Goal: Information Seeking & Learning: Learn about a topic

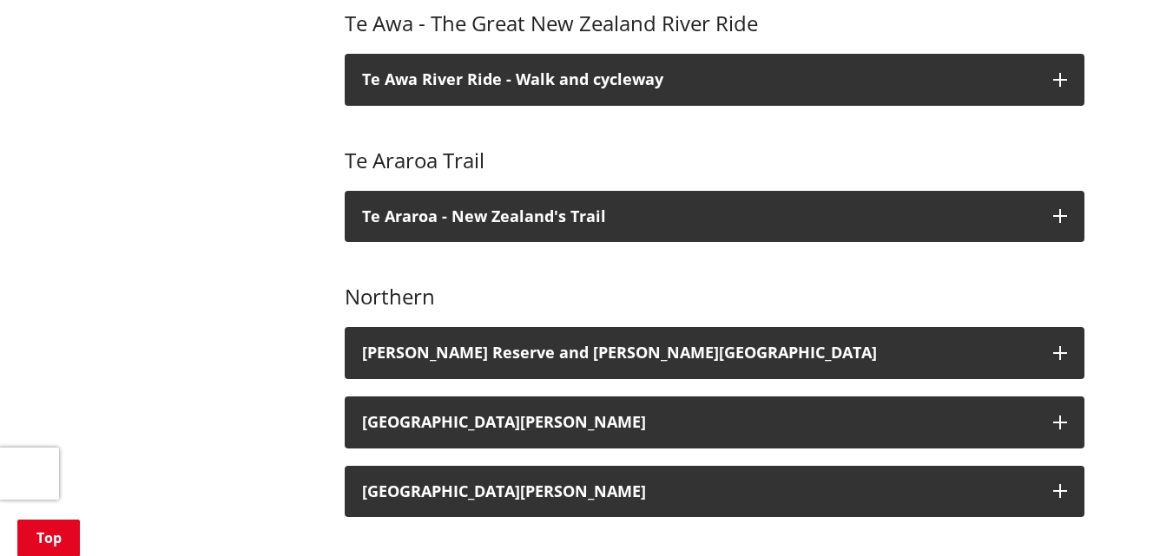
scroll to position [955, 0]
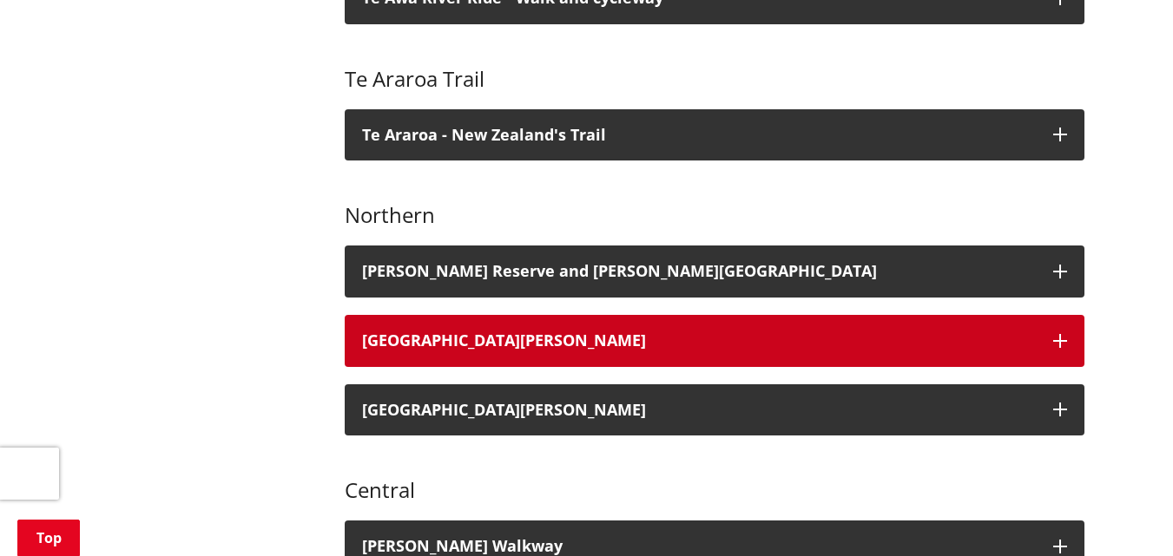
click at [450, 332] on h3 "[GEOGRAPHIC_DATA][PERSON_NAME]" at bounding box center [699, 340] width 674 height 17
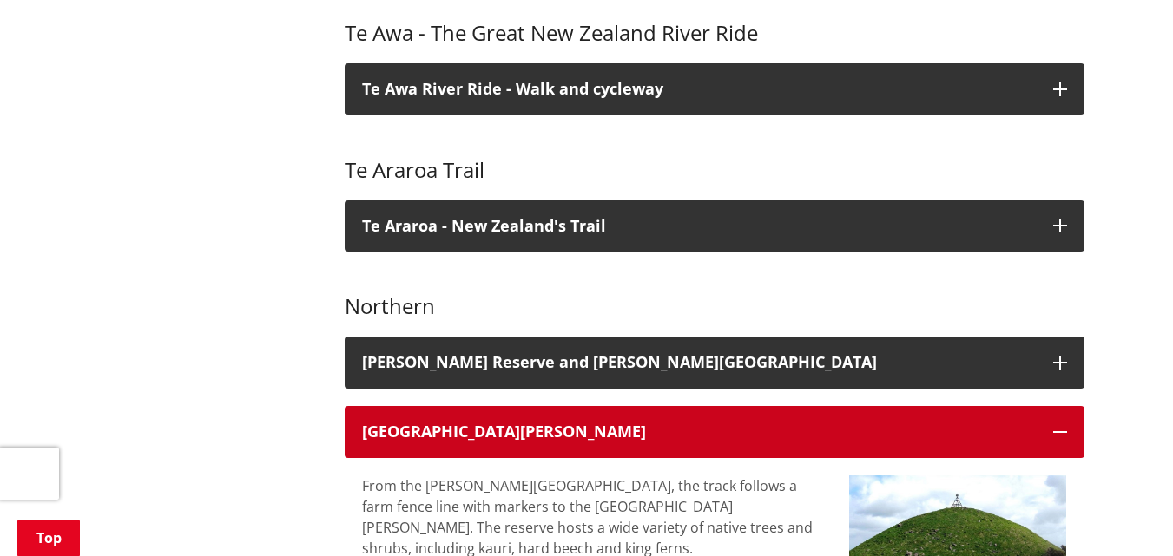
scroll to position [868, 0]
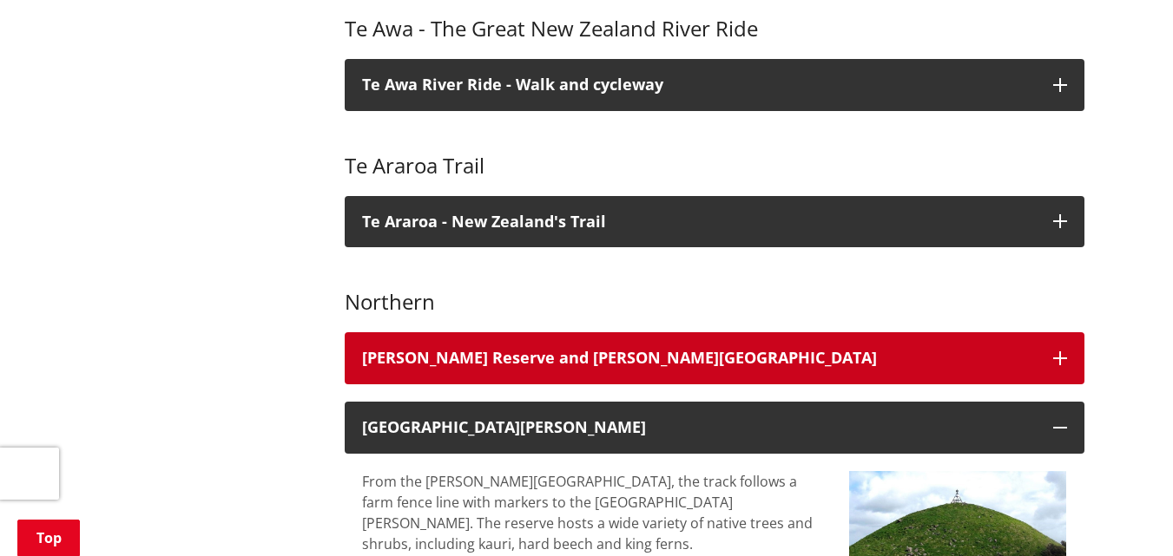
click at [493, 350] on h3 "[PERSON_NAME] Reserve and [PERSON_NAME][GEOGRAPHIC_DATA]" at bounding box center [699, 358] width 674 height 17
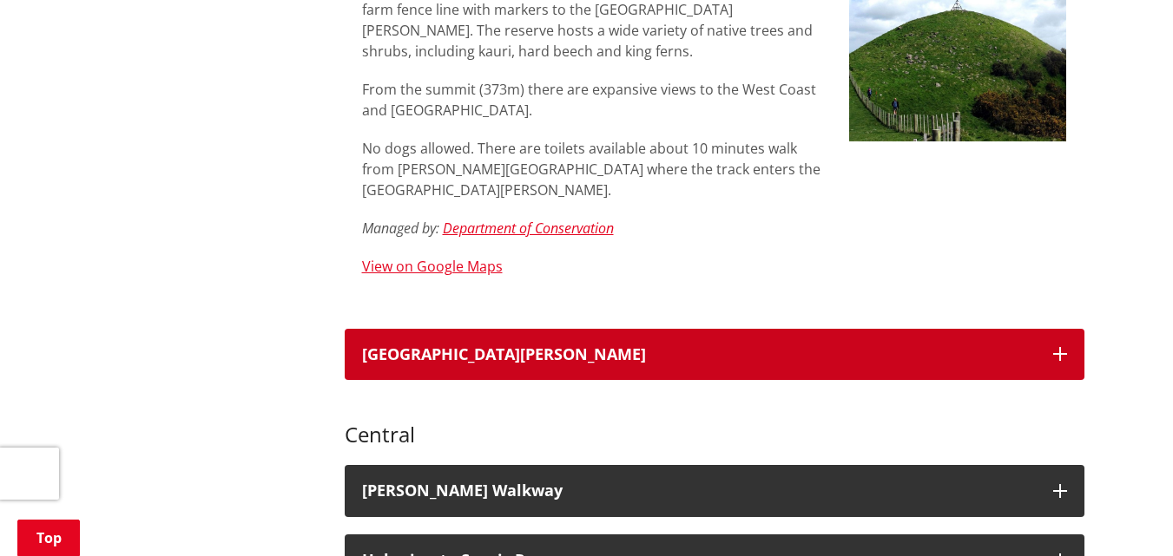
scroll to position [1823, 0]
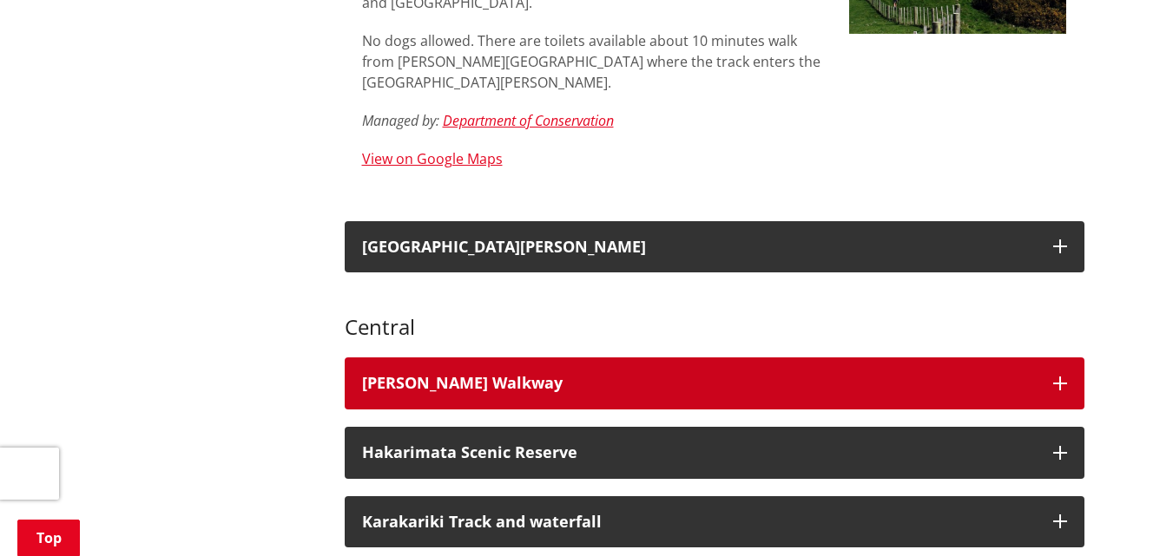
click at [415, 375] on div "[PERSON_NAME] Walkway" at bounding box center [699, 383] width 674 height 17
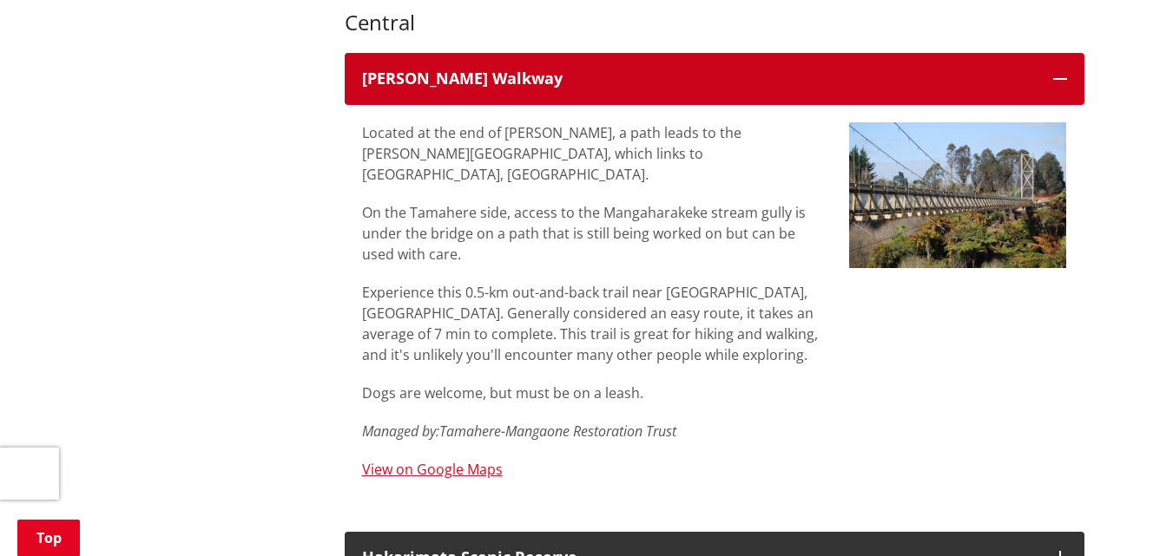
scroll to position [2170, 0]
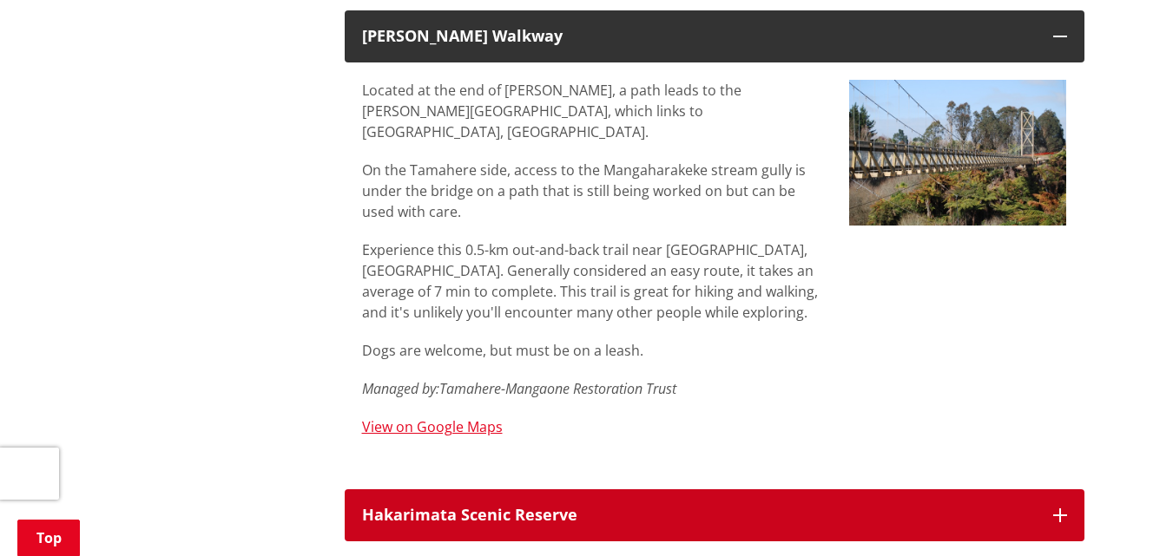
click at [531, 507] on h3 "Hakarimata Scenic Reserve" at bounding box center [699, 515] width 674 height 17
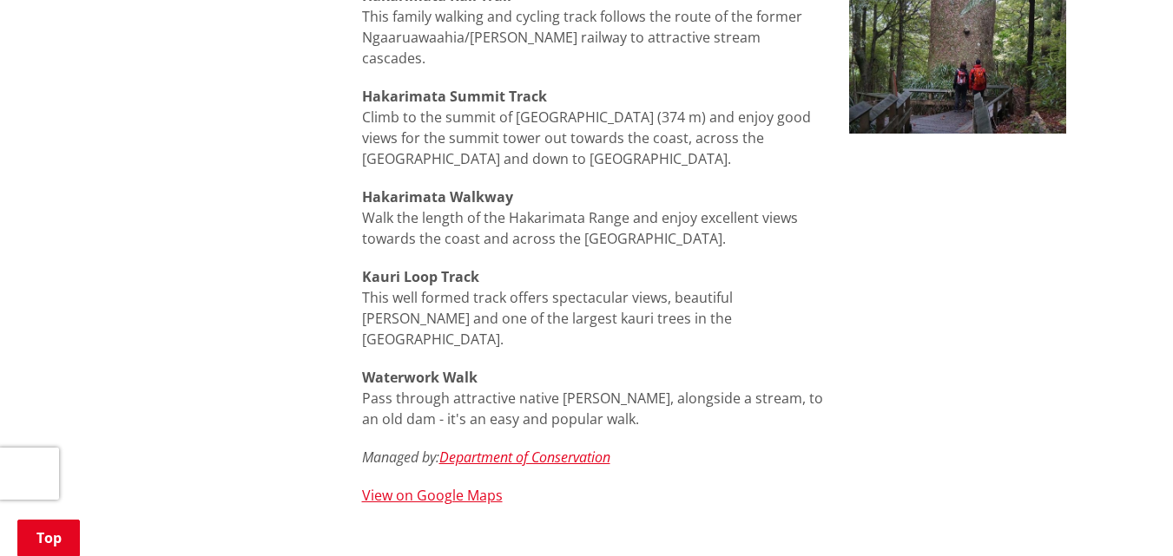
scroll to position [2952, 0]
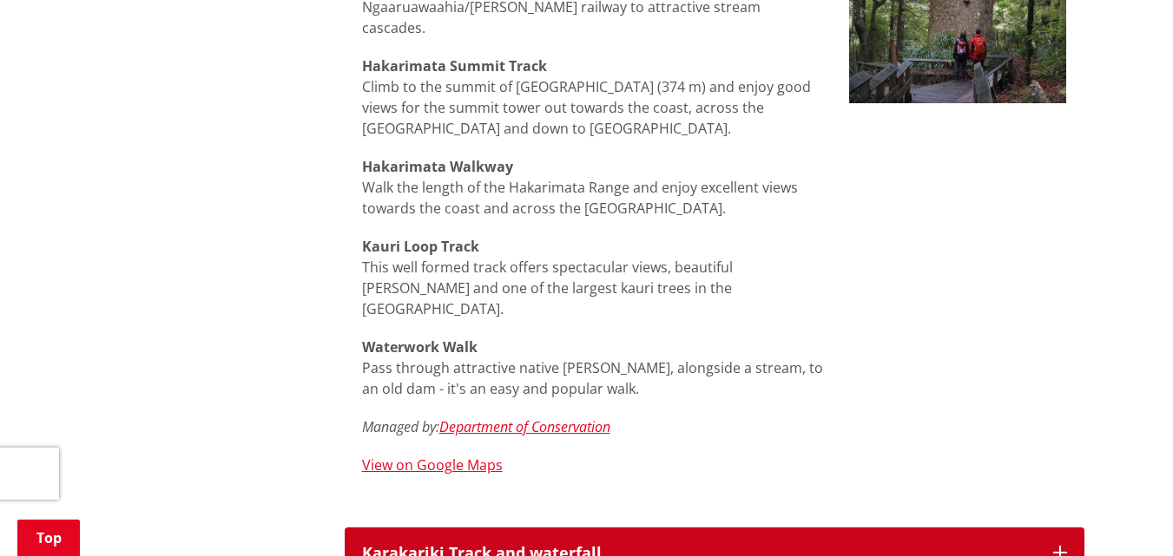
click at [510, 545] on h3 "Karakariki Track and waterfall" at bounding box center [699, 553] width 674 height 17
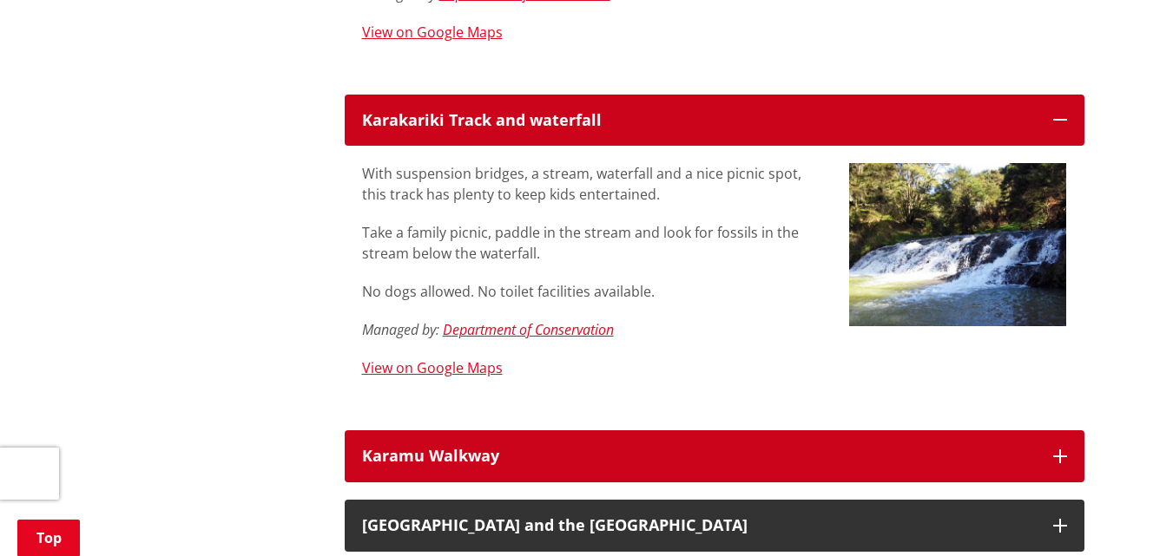
scroll to position [3386, 0]
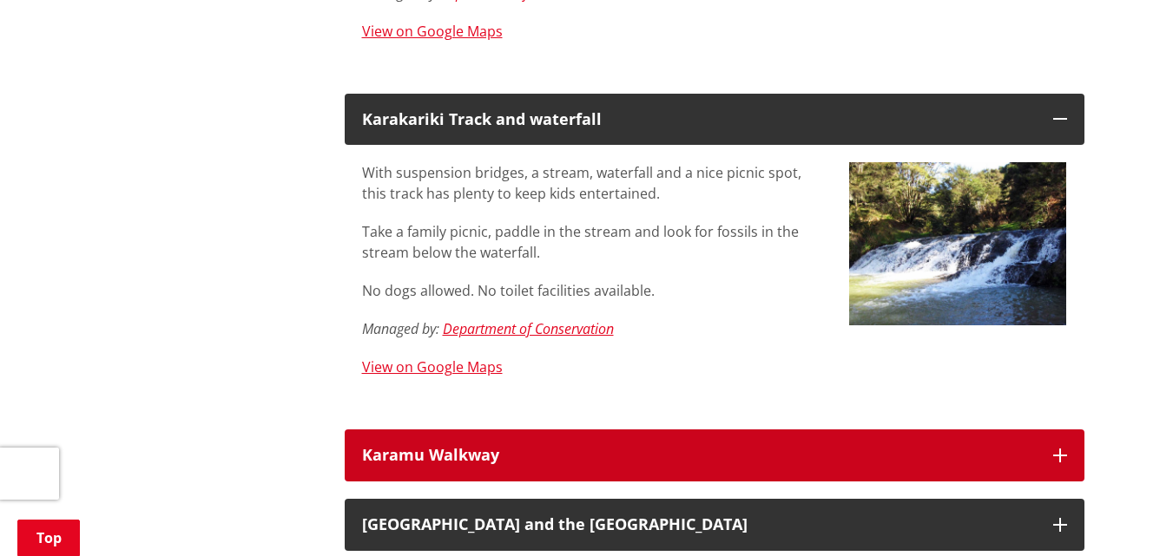
click at [444, 447] on div "Karamu Walkway" at bounding box center [699, 455] width 674 height 17
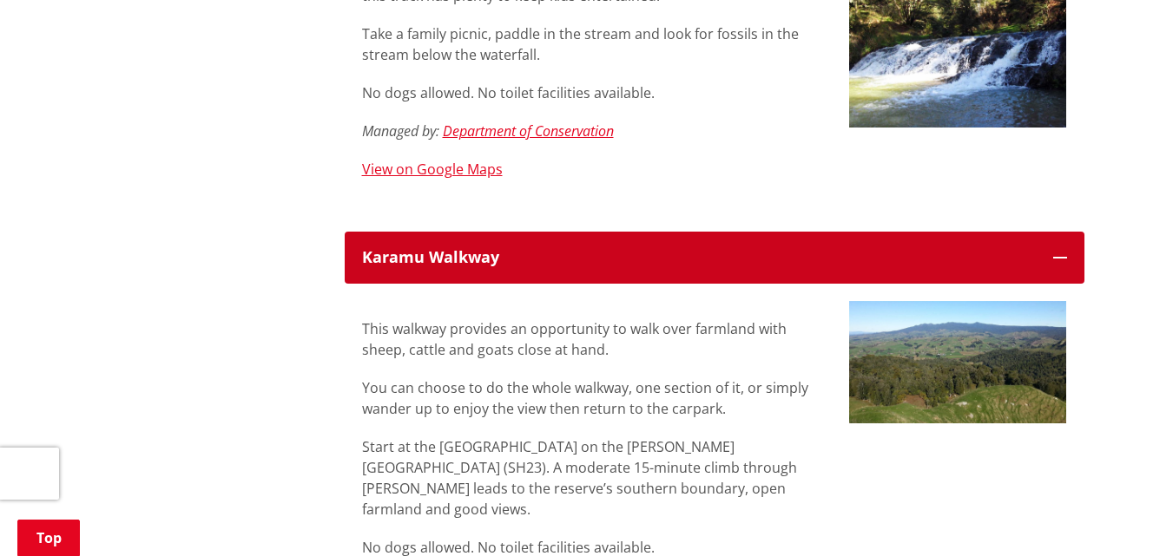
scroll to position [3733, 0]
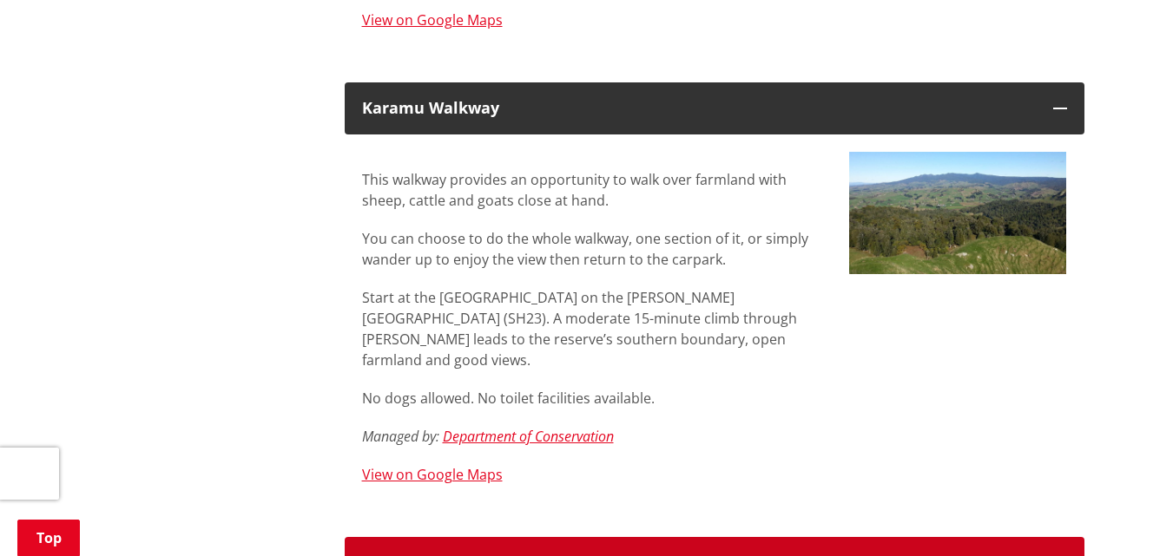
click at [484, 555] on h3 "[GEOGRAPHIC_DATA] and the [GEOGRAPHIC_DATA]" at bounding box center [699, 563] width 674 height 17
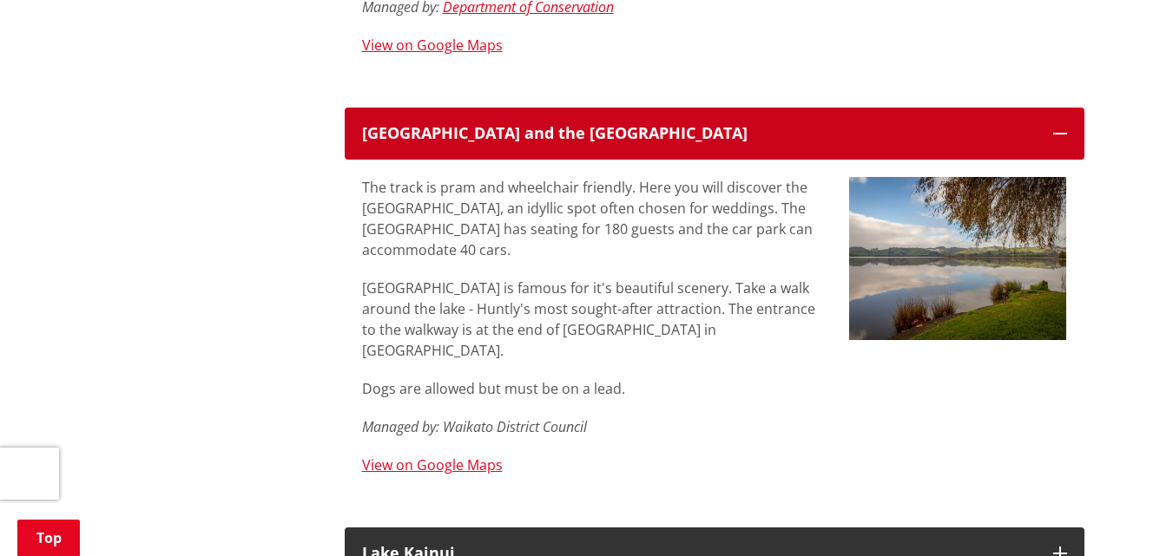
scroll to position [4167, 0]
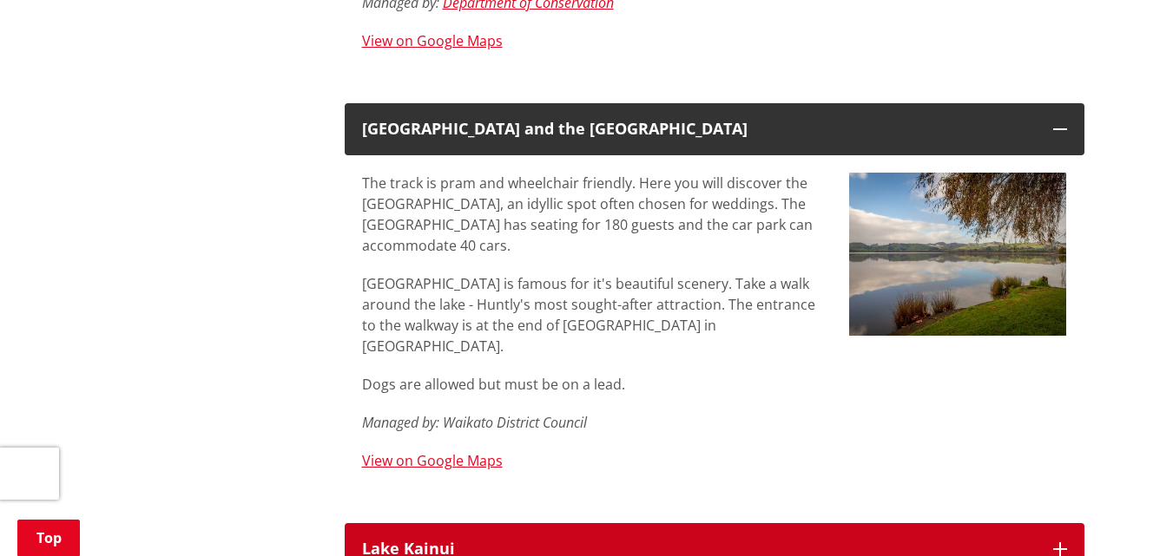
click at [418, 541] on h3 "Lake Kainui" at bounding box center [699, 549] width 674 height 17
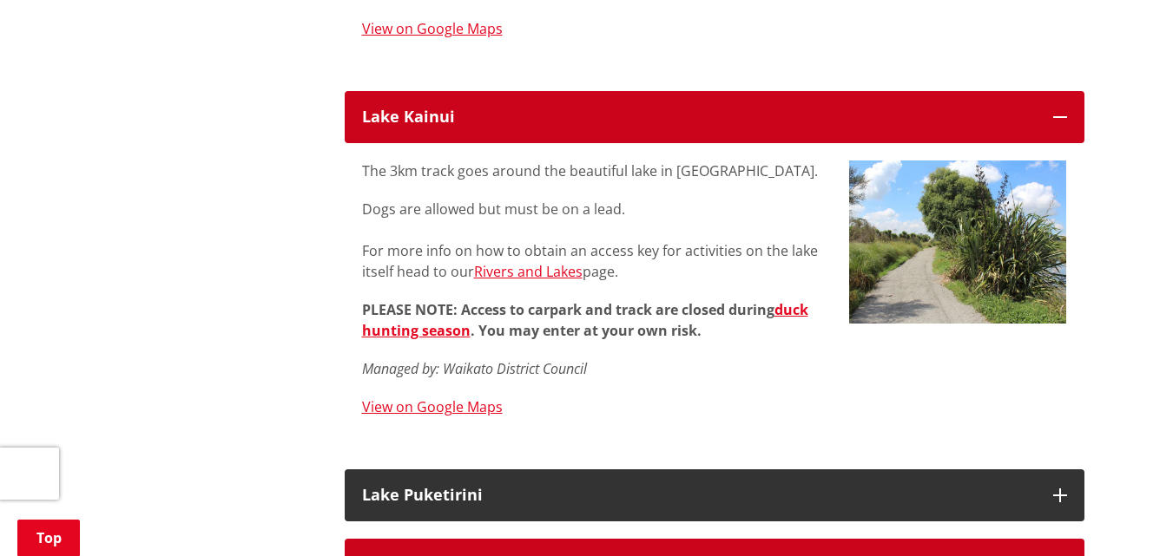
scroll to position [4601, 0]
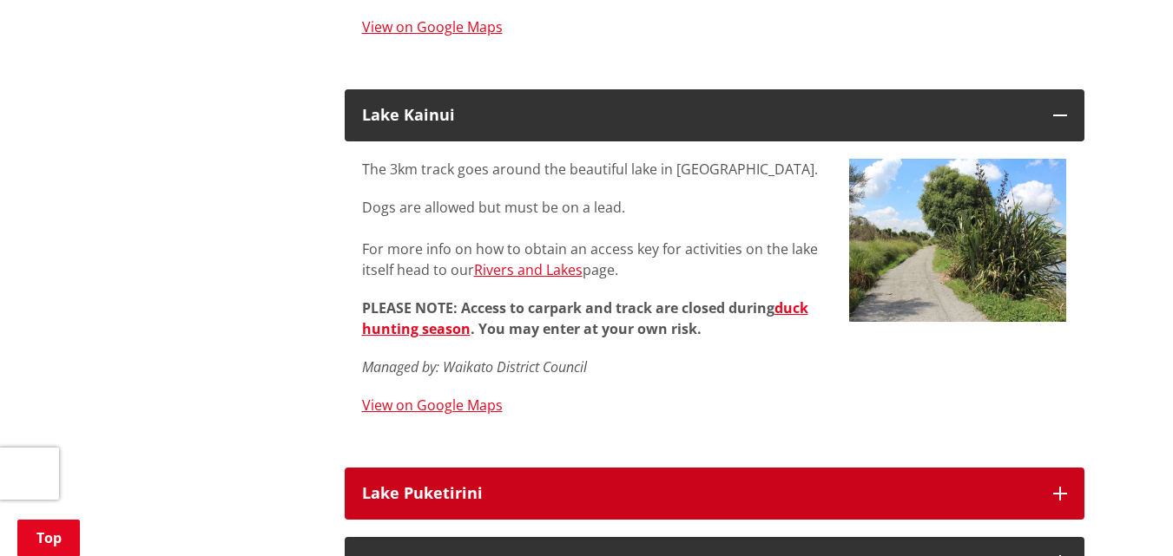
click at [442, 468] on button "Lake Puketirini" at bounding box center [715, 494] width 740 height 52
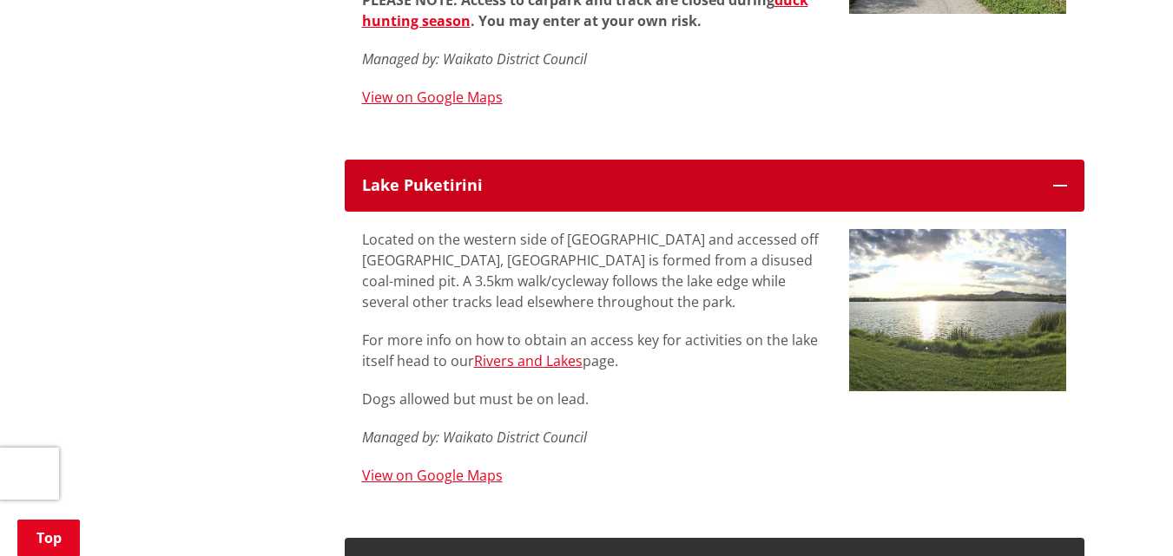
scroll to position [4948, 0]
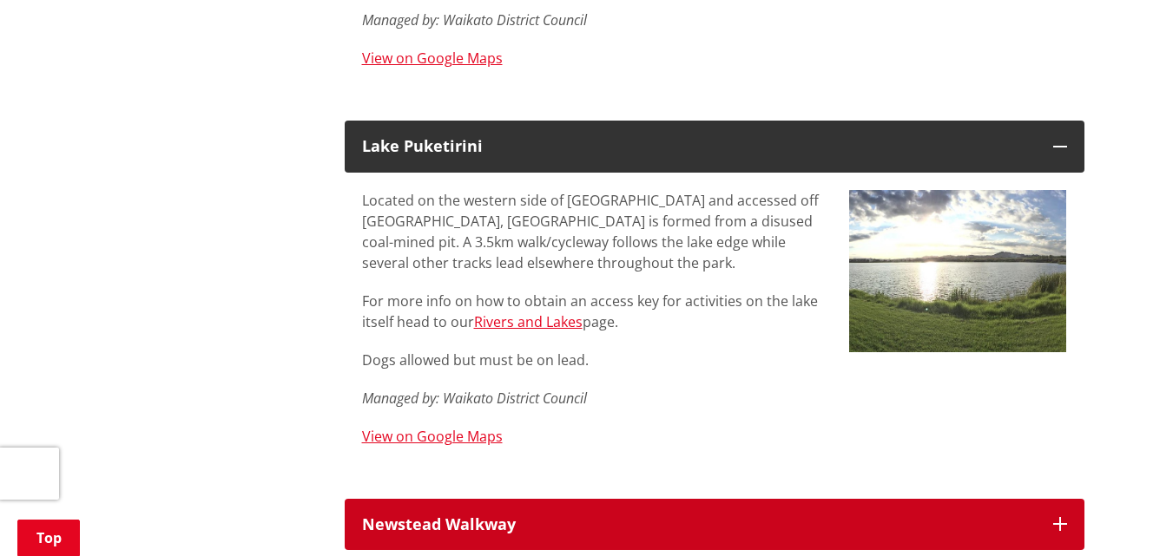
click at [431, 517] on h3 "Newstead Walkway" at bounding box center [699, 525] width 674 height 17
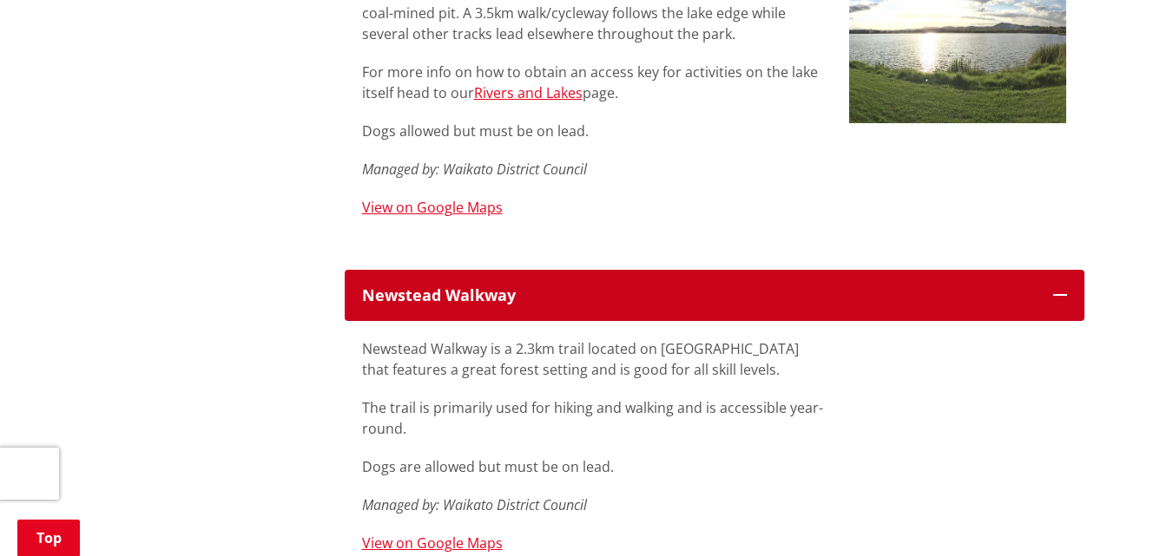
scroll to position [5209, 0]
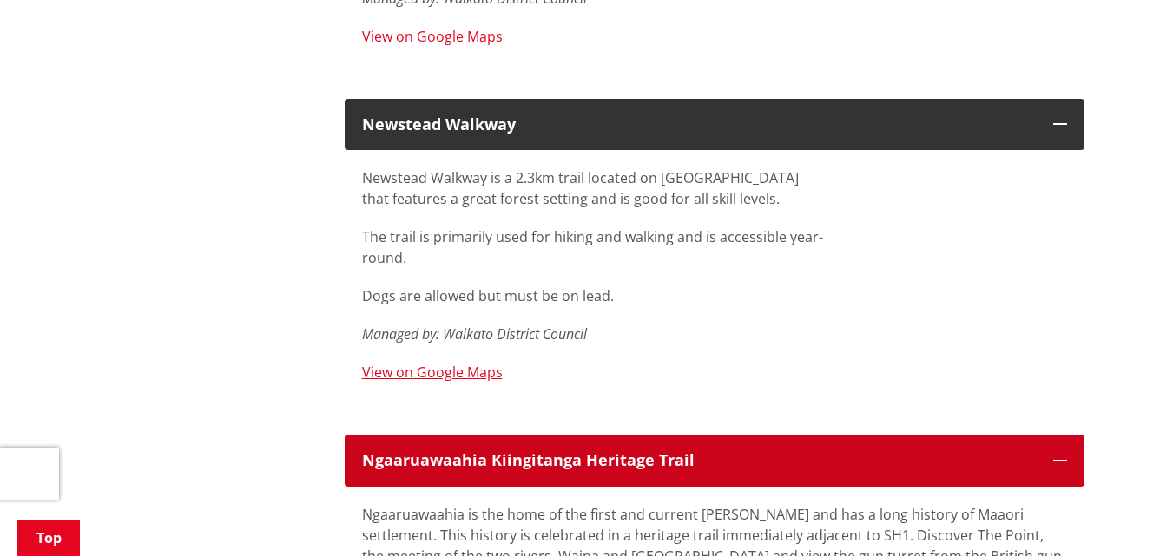
scroll to position [5469, 0]
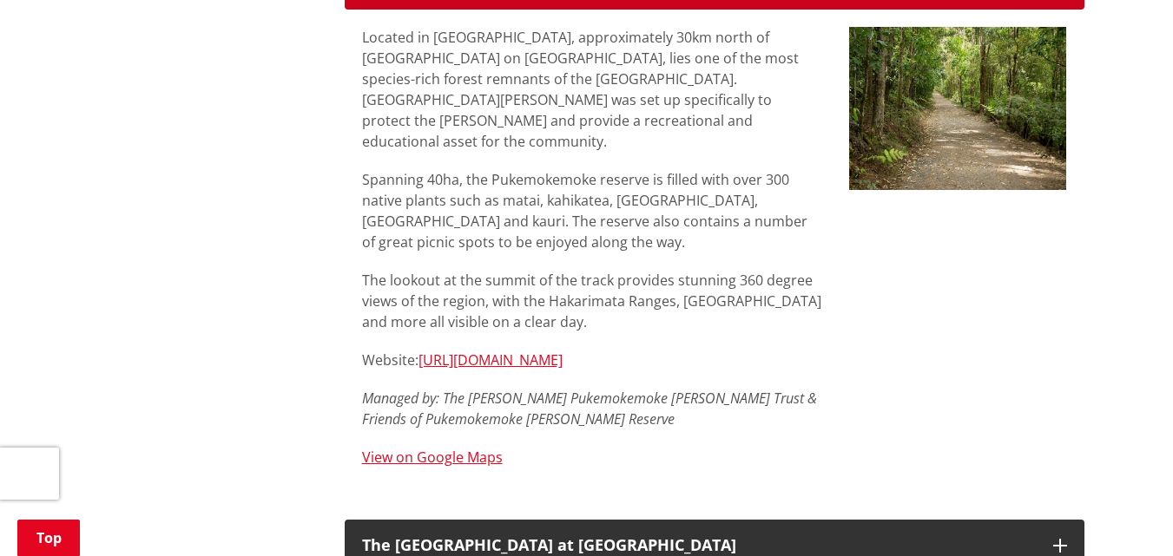
scroll to position [6077, 0]
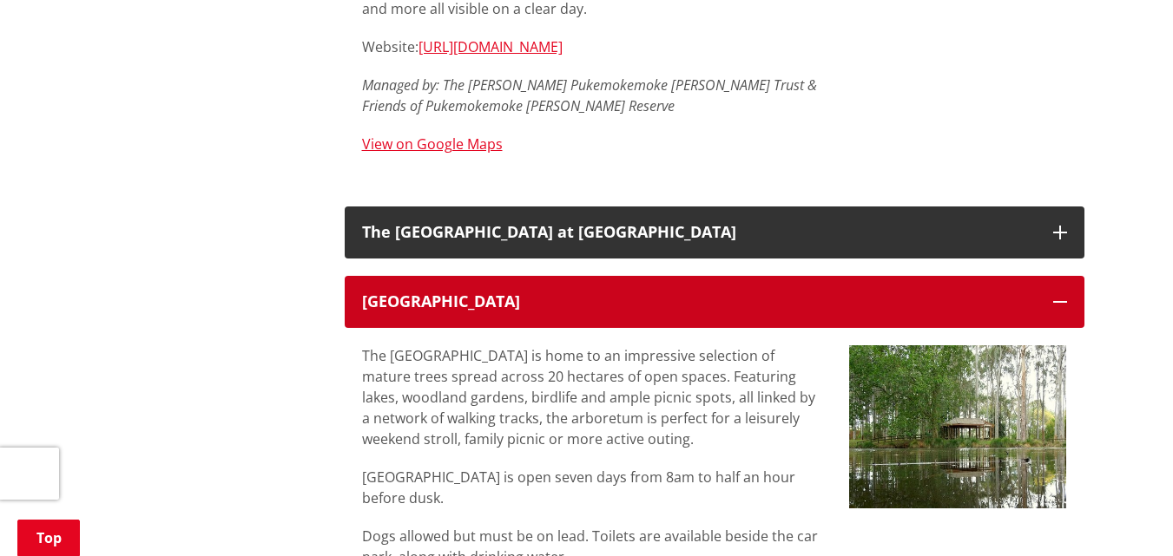
scroll to position [6424, 0]
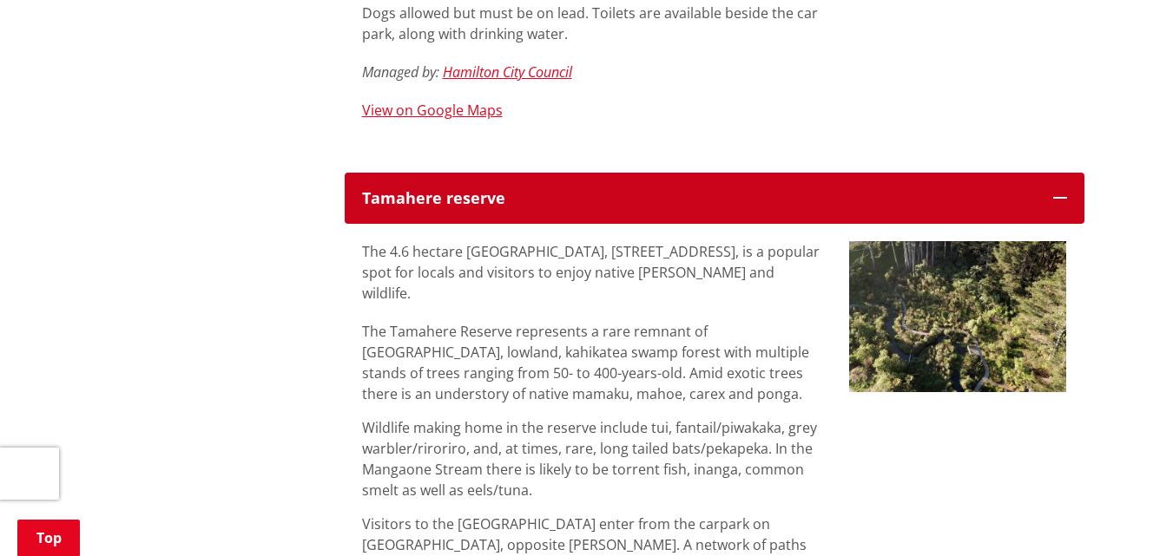
scroll to position [7032, 0]
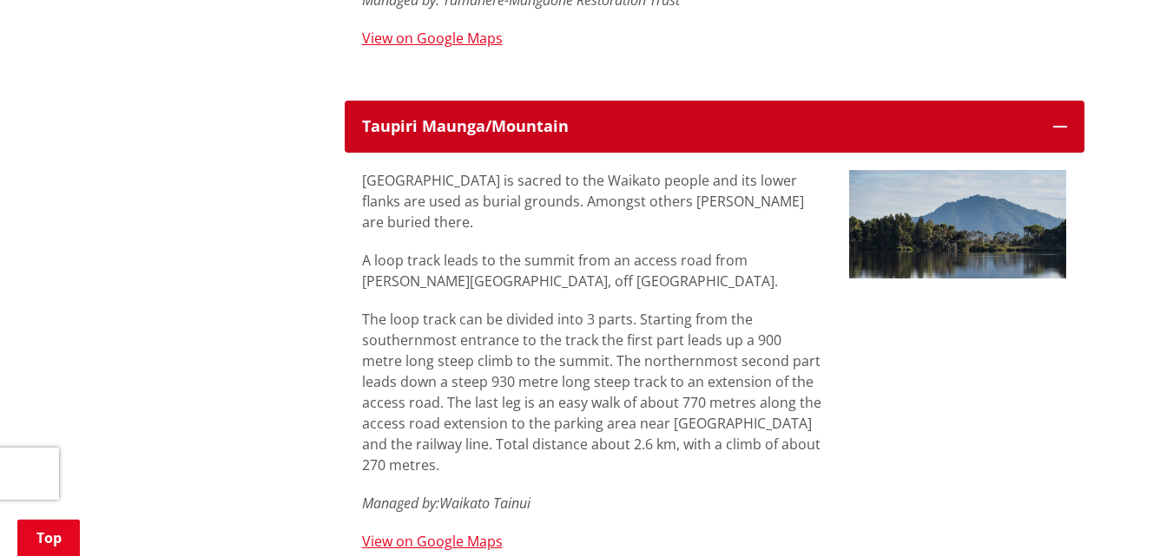
scroll to position [7726, 0]
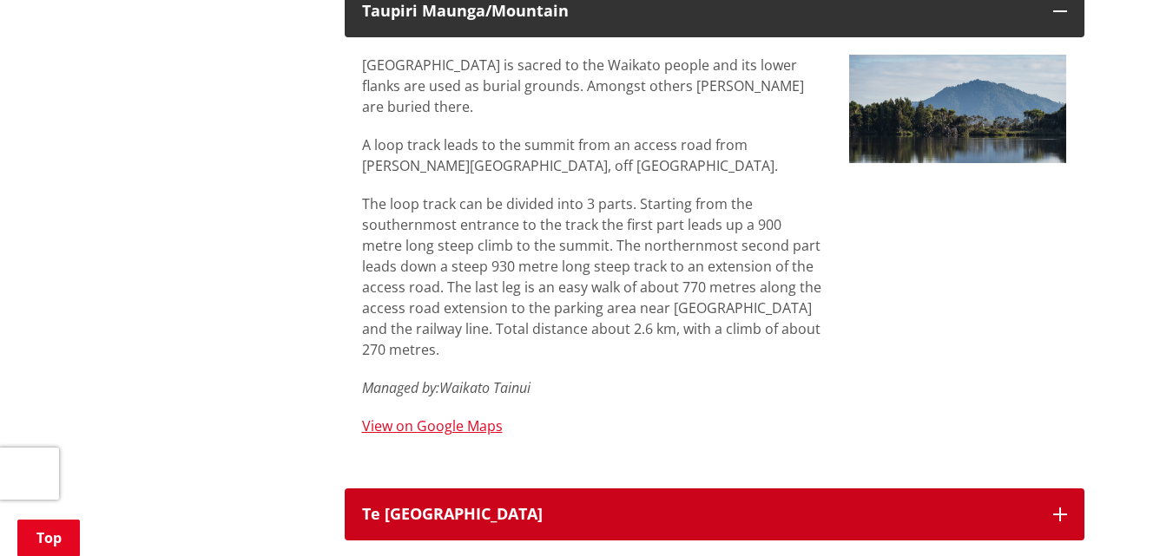
click at [422, 506] on div "Te [GEOGRAPHIC_DATA]" at bounding box center [699, 514] width 674 height 17
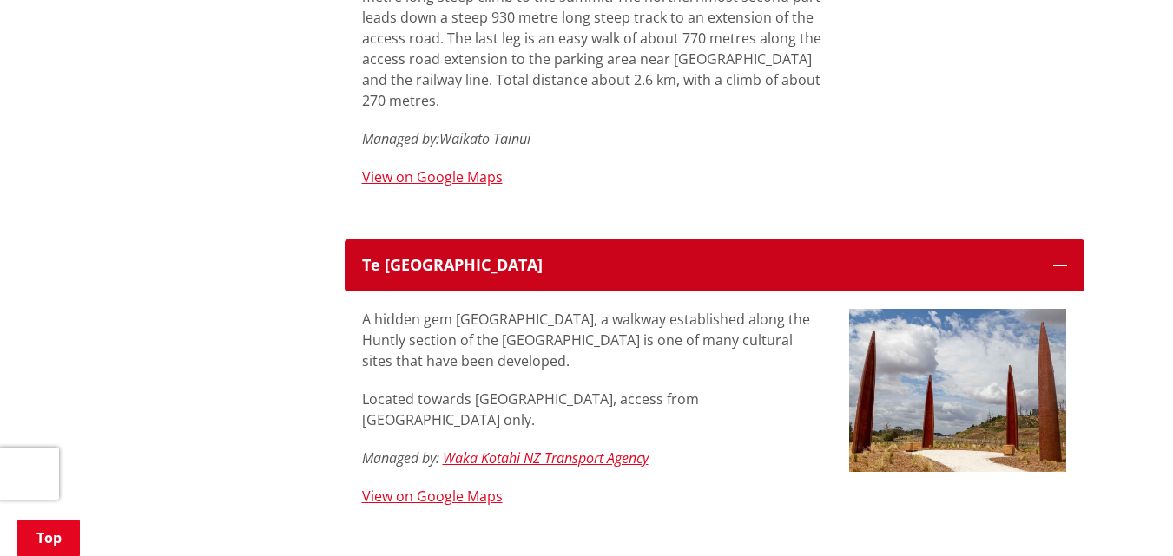
scroll to position [7987, 0]
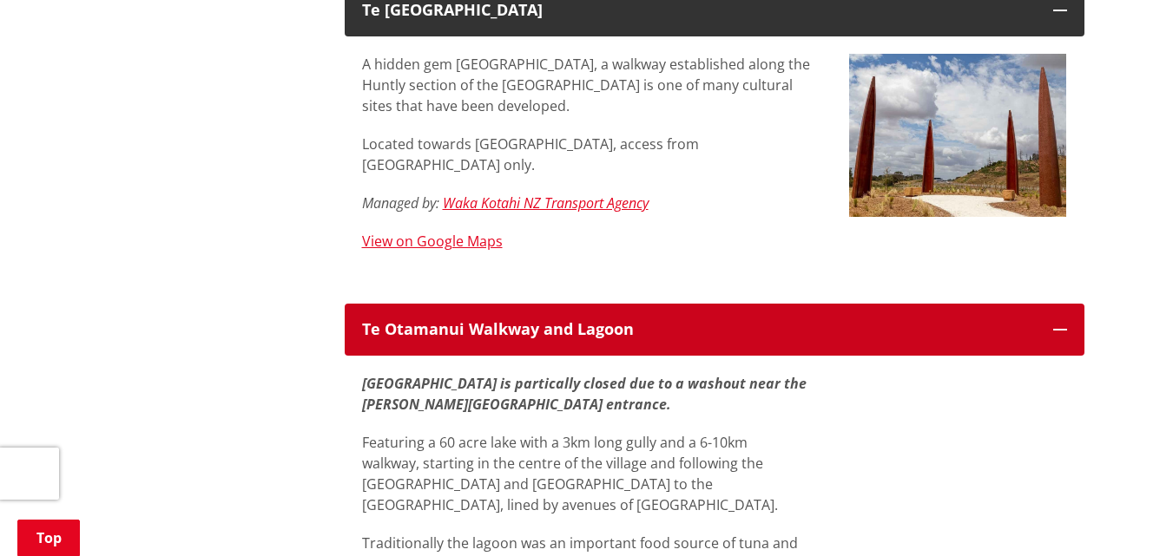
scroll to position [8334, 0]
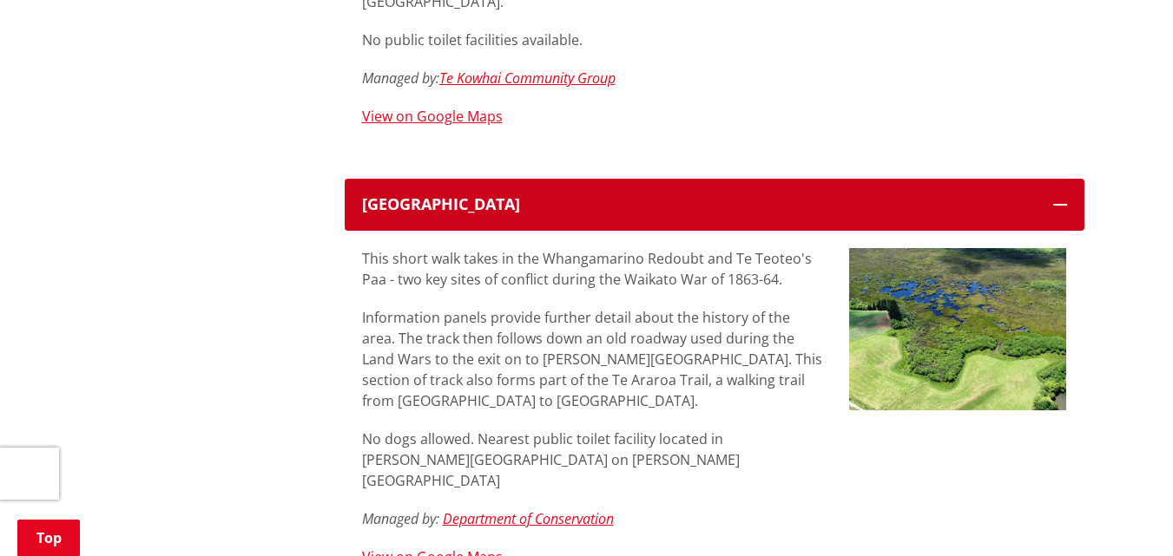
scroll to position [8855, 0]
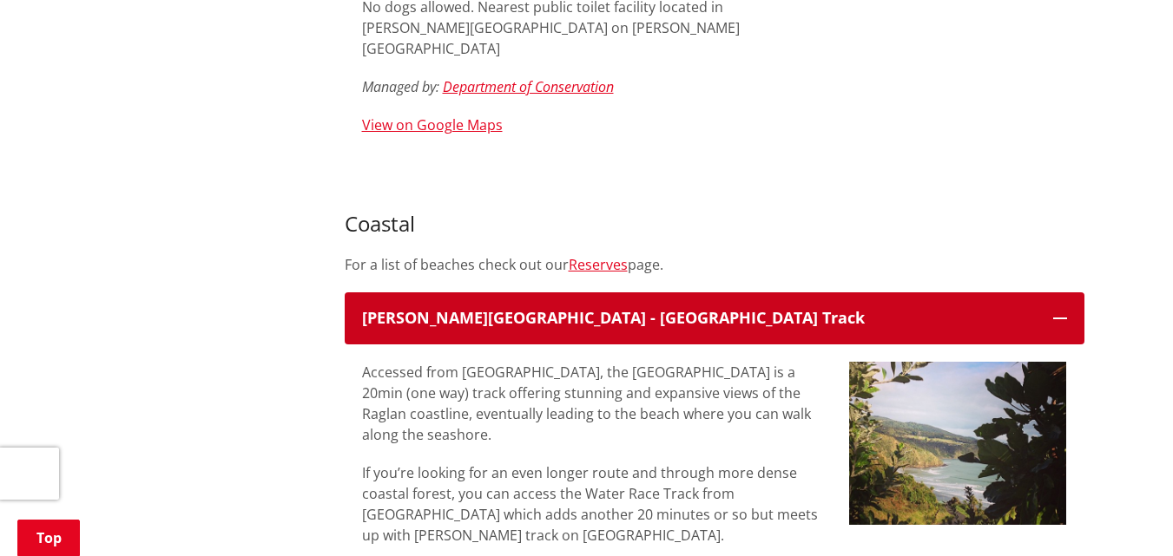
scroll to position [9289, 0]
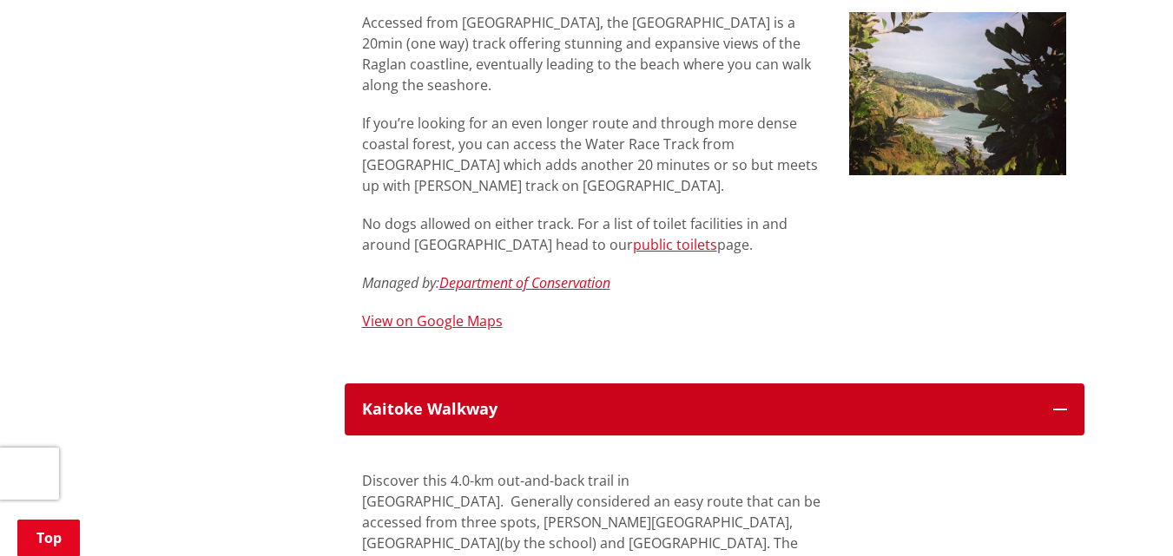
scroll to position [9636, 0]
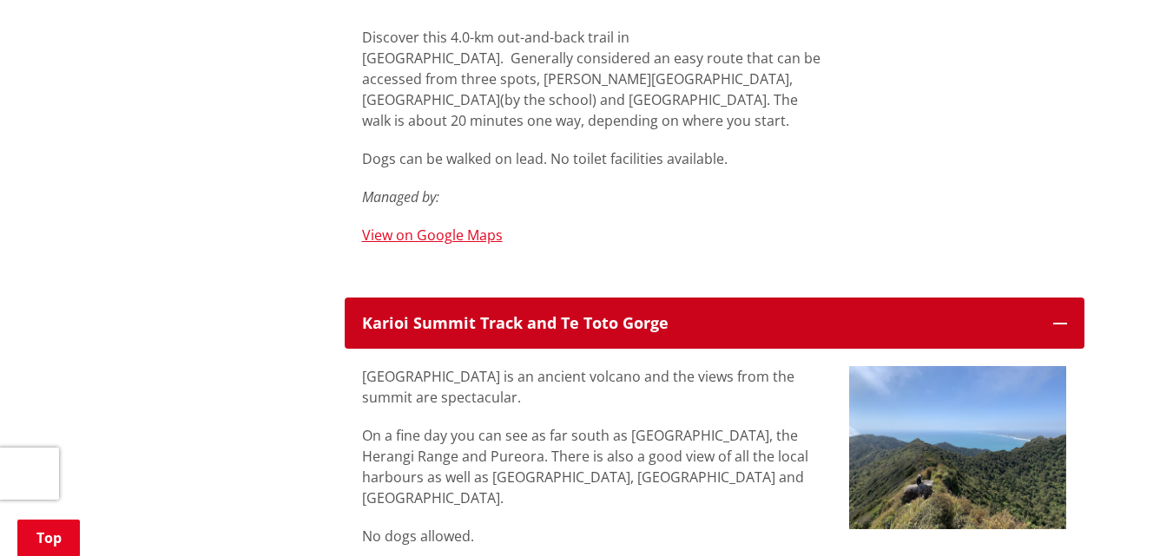
scroll to position [10070, 0]
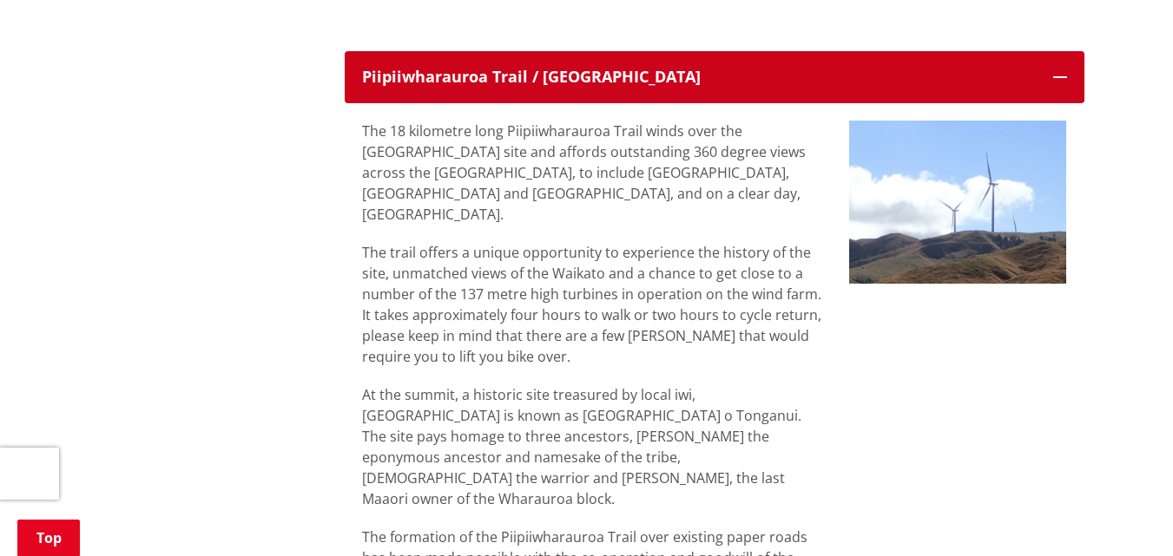
scroll to position [10678, 0]
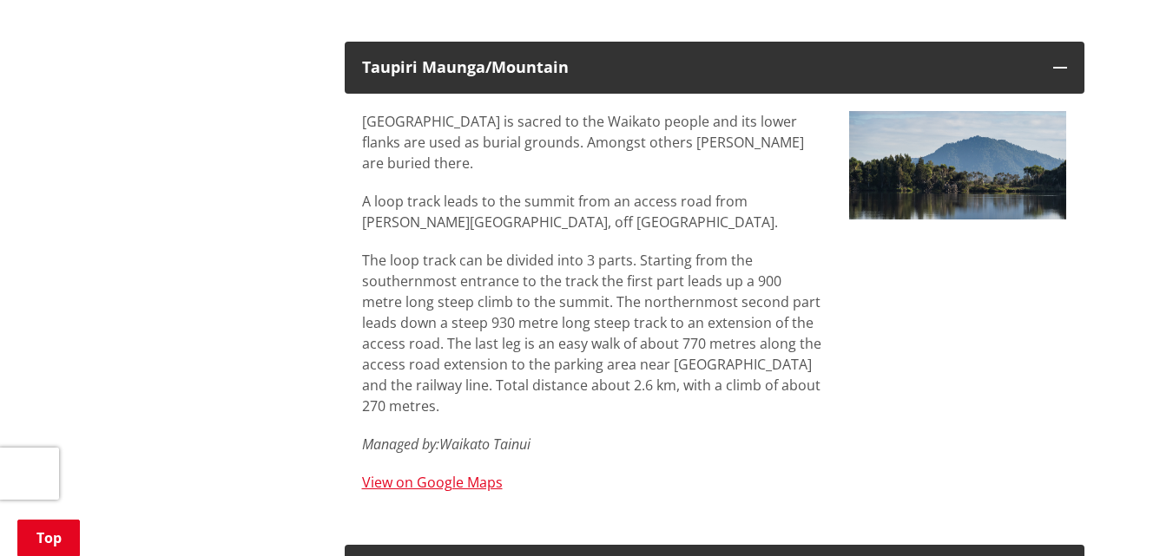
scroll to position [7292, 0]
